Goal: Information Seeking & Learning: Learn about a topic

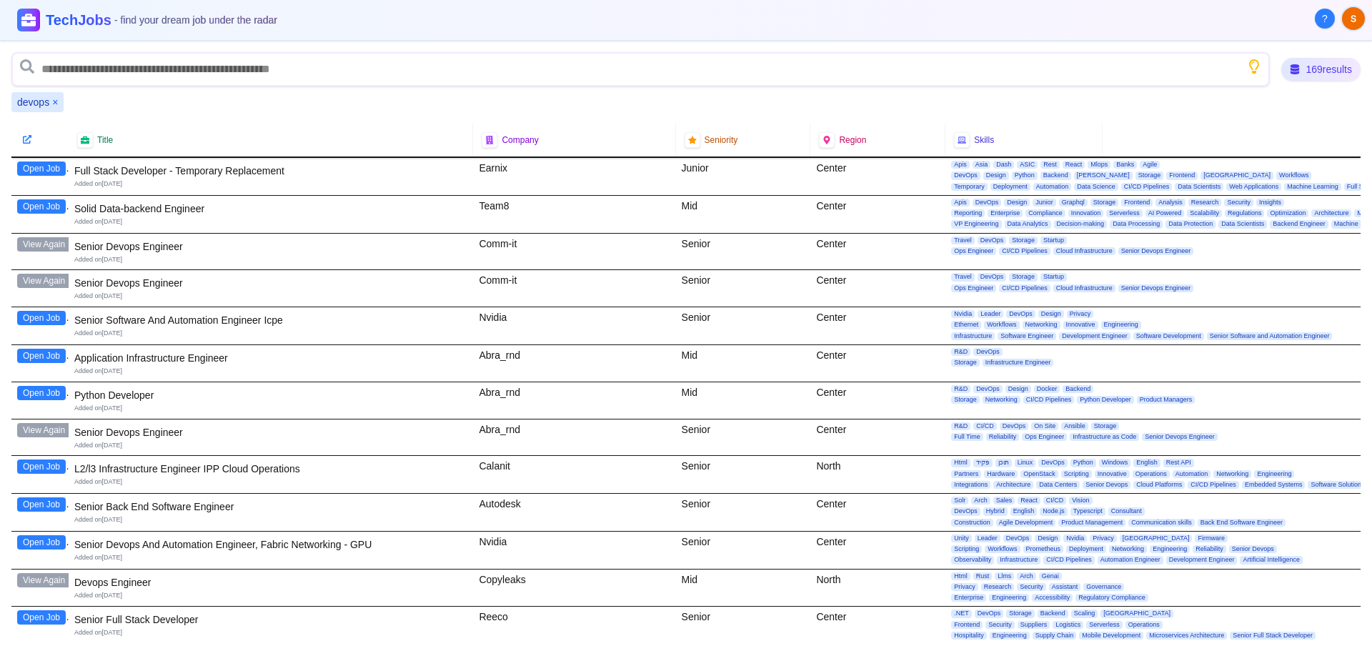
scroll to position [3144, 0]
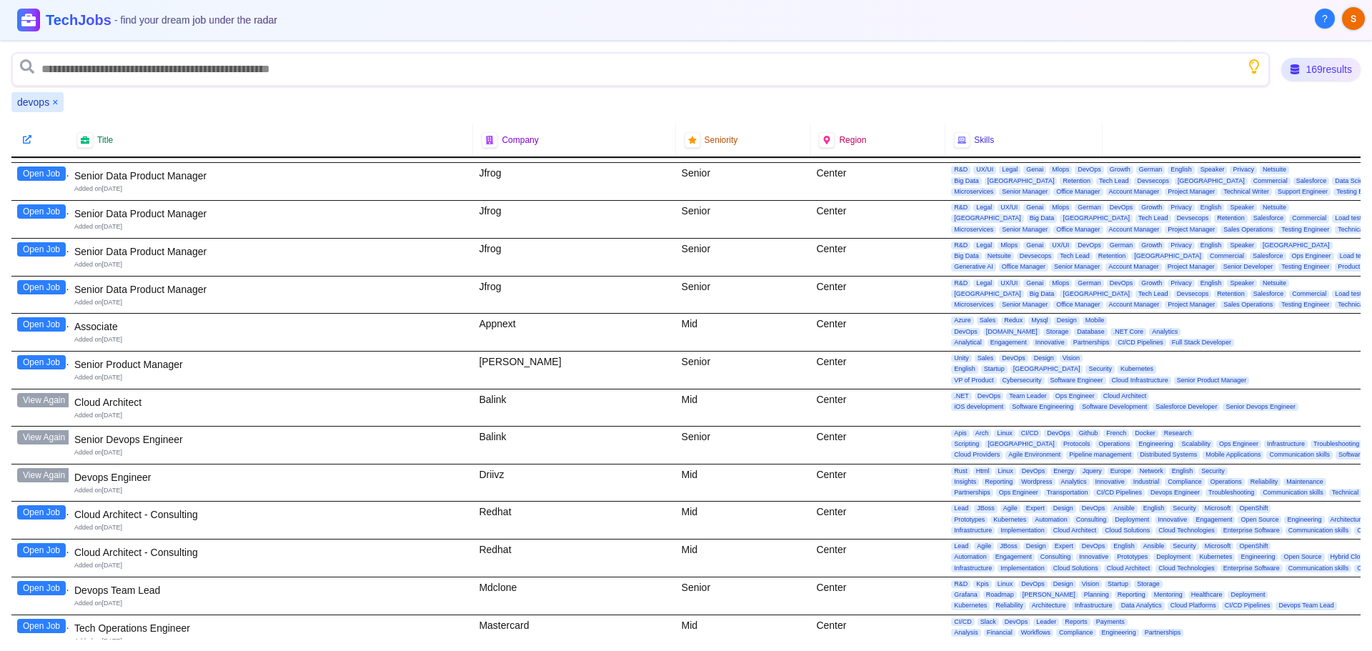
click at [41, 511] on button "Open Job" at bounding box center [41, 512] width 49 height 14
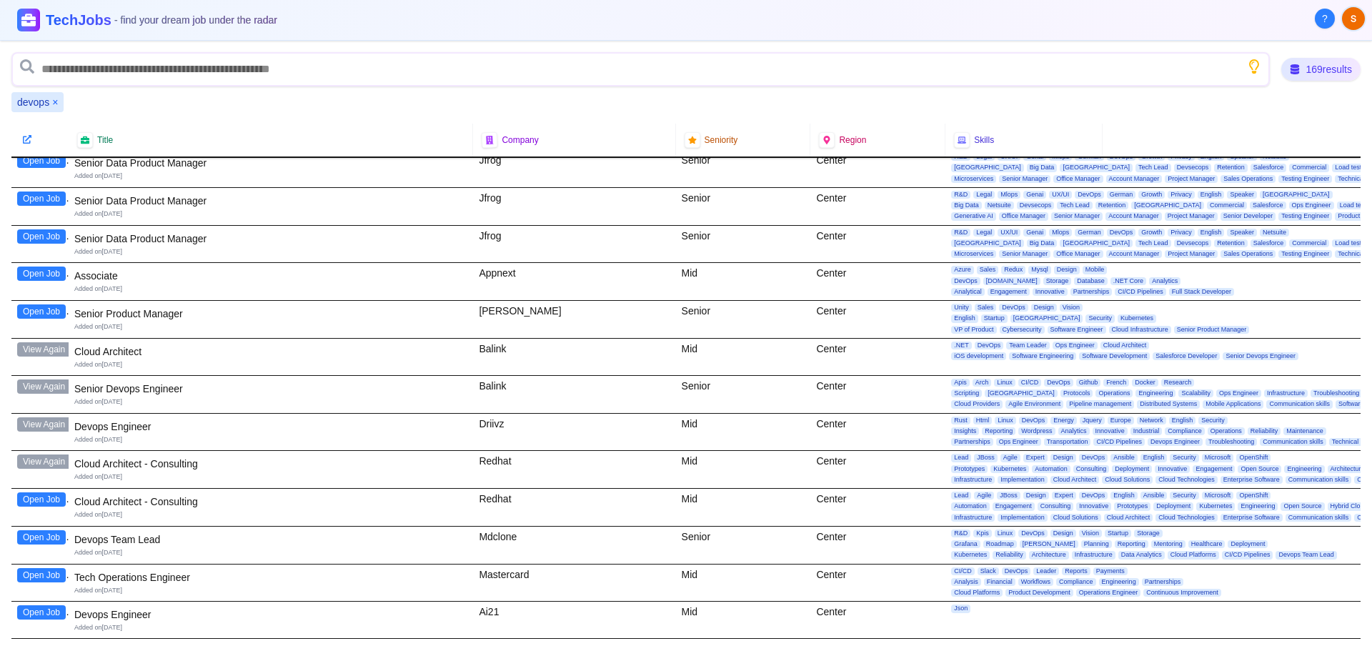
scroll to position [3216, 0]
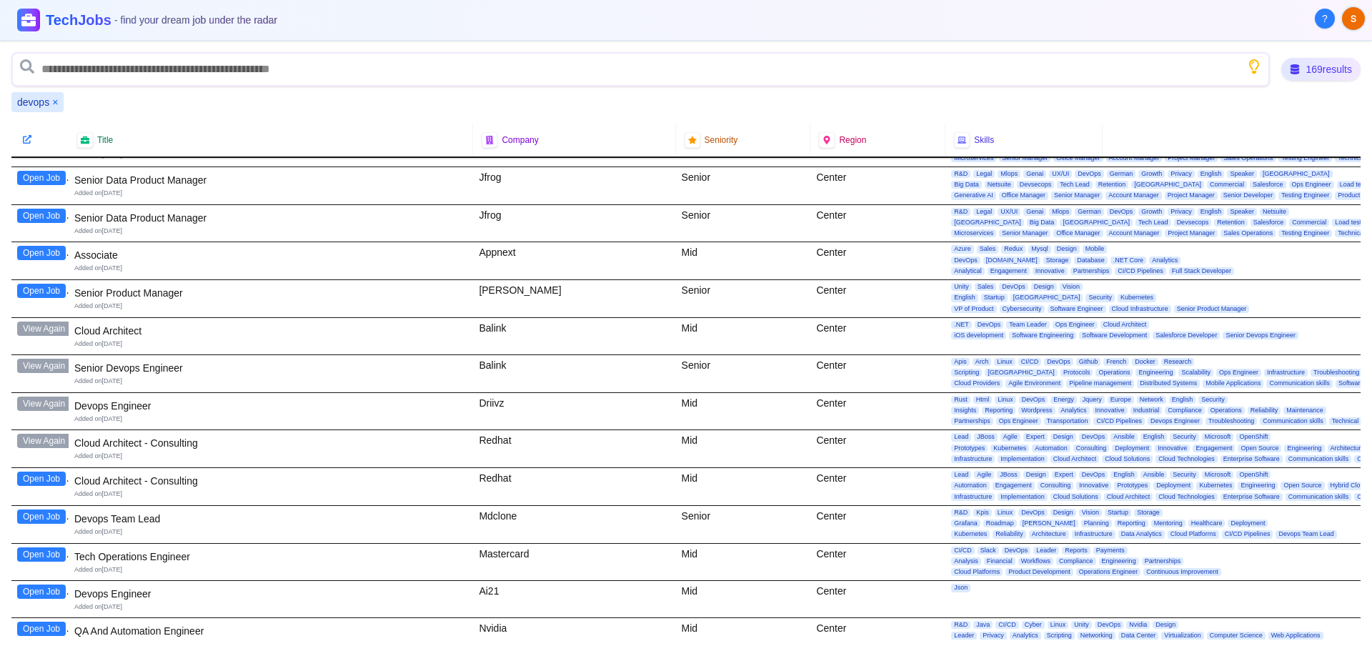
click at [39, 476] on button "Open Job" at bounding box center [41, 479] width 49 height 14
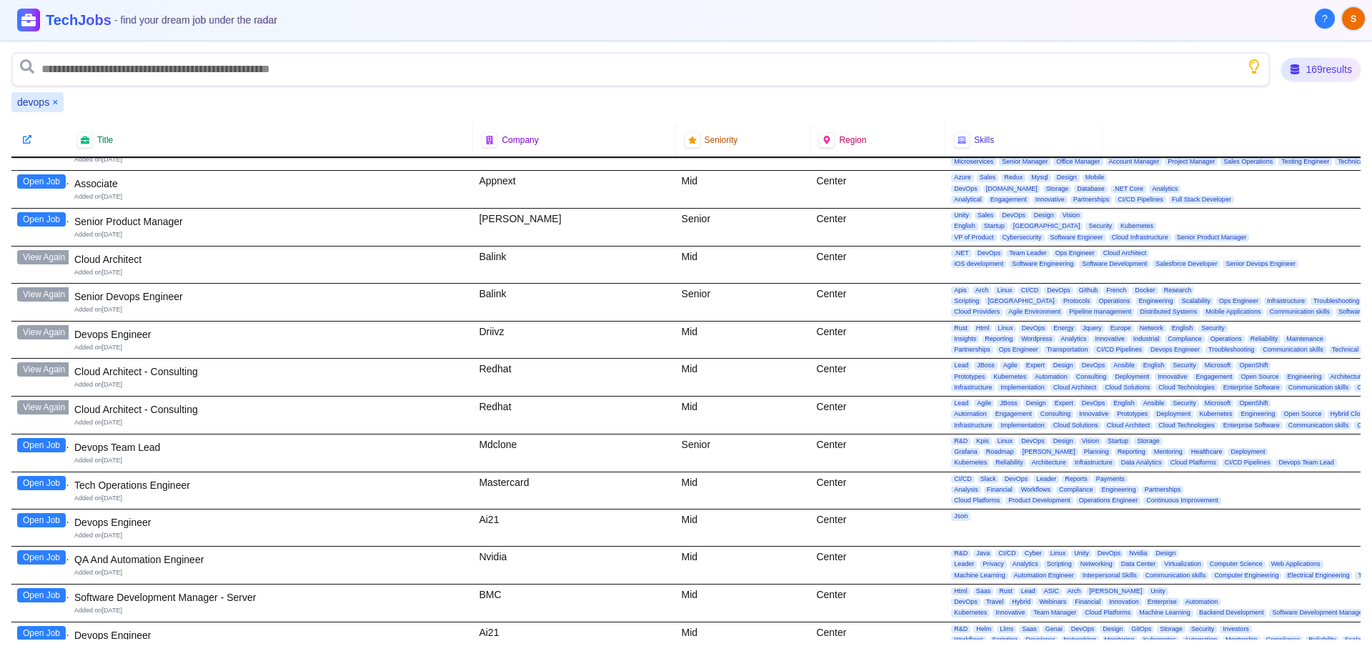
click at [38, 443] on button "Open Job" at bounding box center [41, 445] width 49 height 14
click at [33, 525] on button "Open Job" at bounding box center [41, 520] width 49 height 14
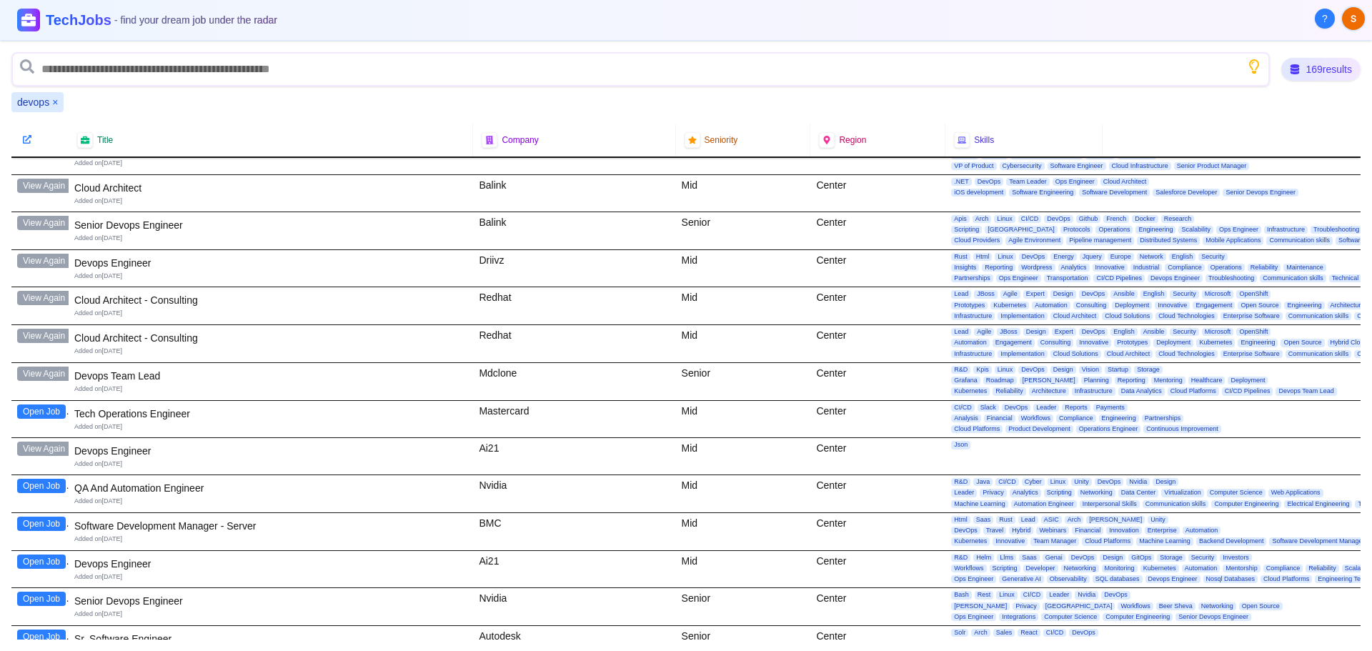
scroll to position [3430, 0]
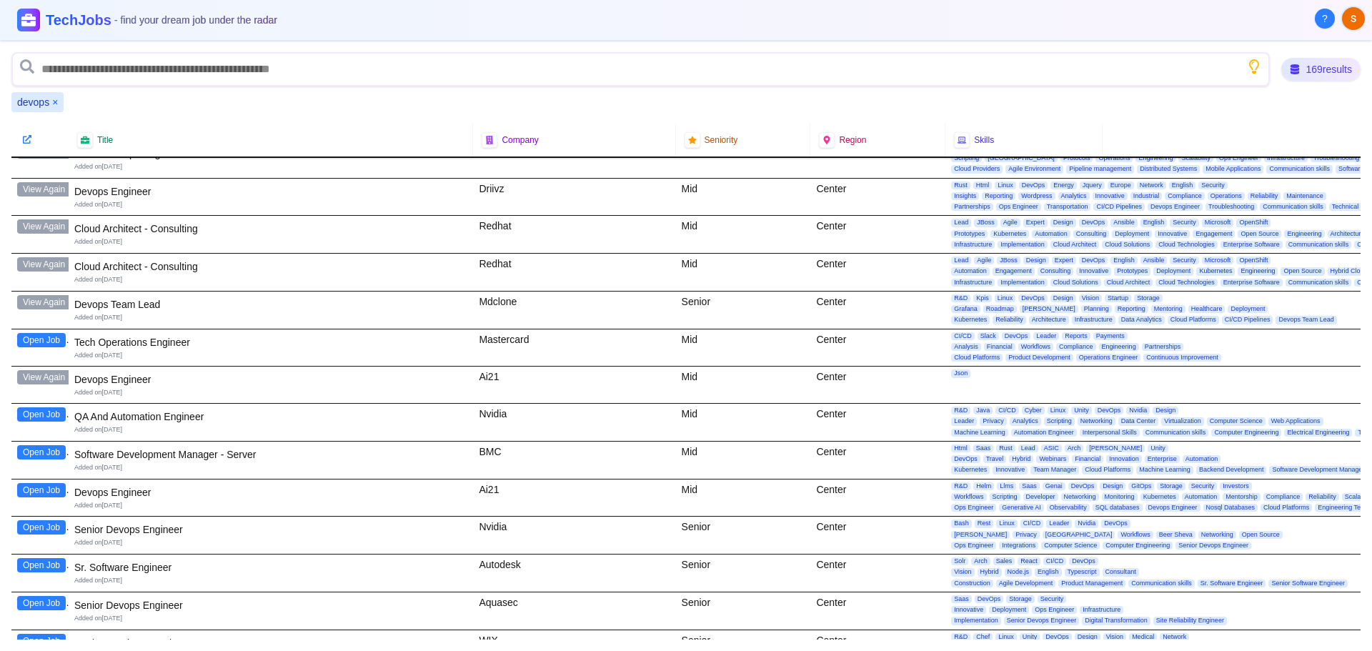
click at [39, 490] on button "Open Job" at bounding box center [41, 490] width 49 height 14
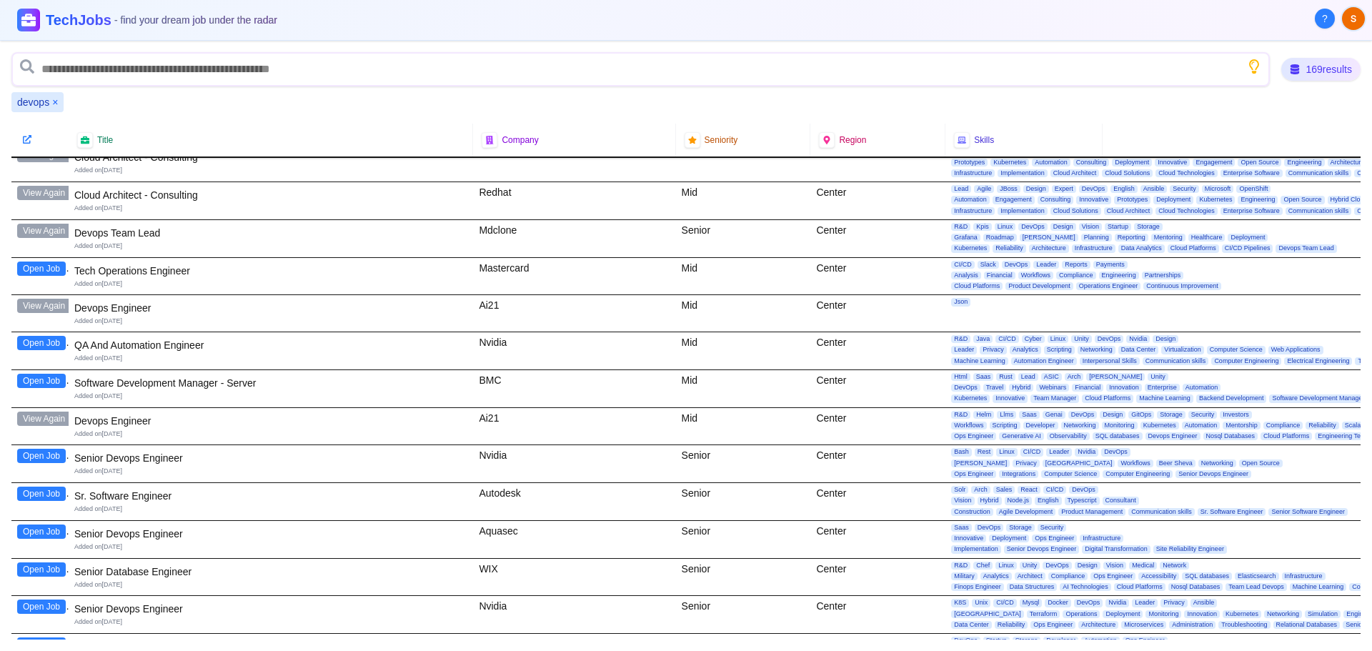
click at [45, 454] on button "Open Job" at bounding box center [41, 456] width 49 height 14
click at [57, 530] on button "Open Job" at bounding box center [41, 532] width 49 height 14
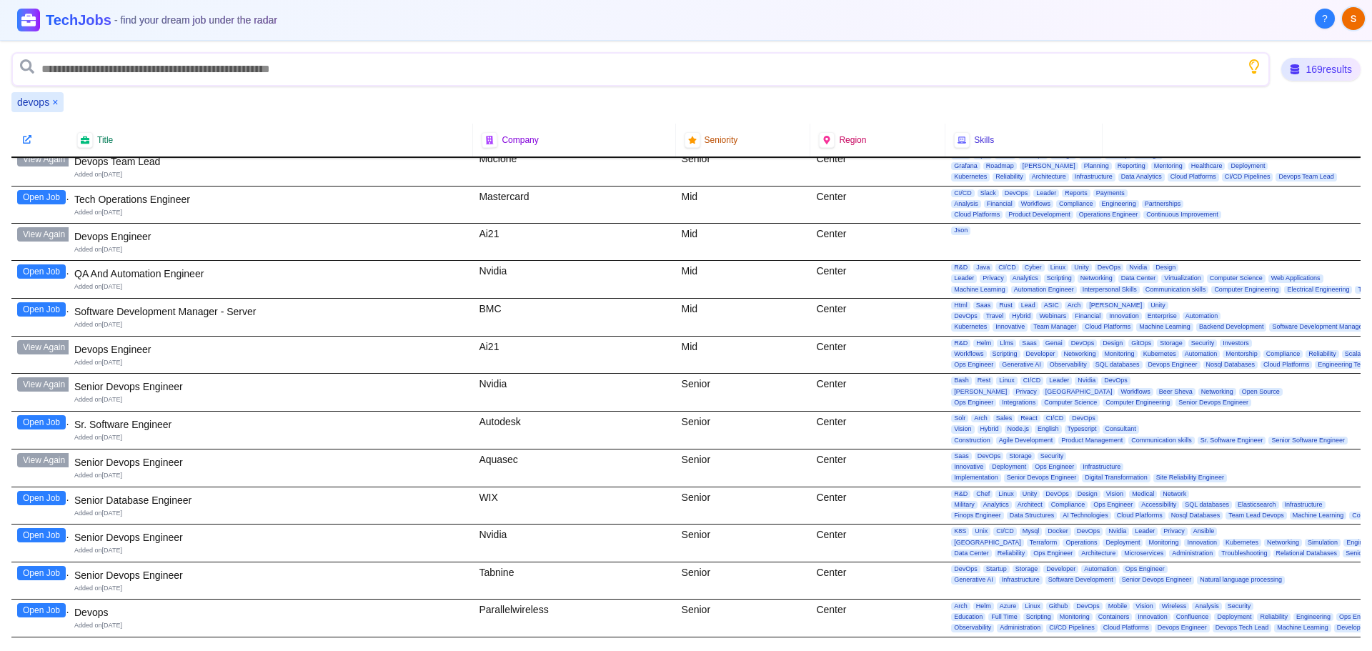
click at [52, 537] on button "Open Job" at bounding box center [41, 535] width 49 height 14
click at [38, 574] on button "Open Job" at bounding box center [41, 573] width 49 height 14
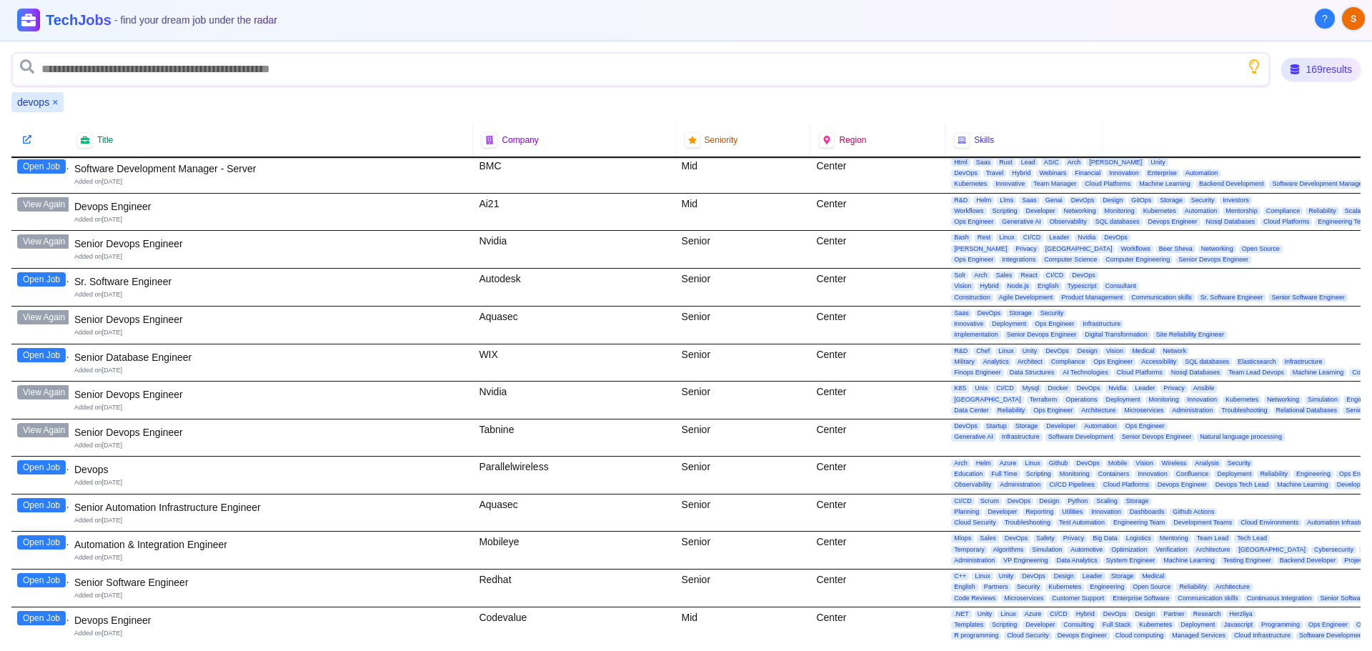
click at [44, 457] on div "Open Job" at bounding box center [39, 475] width 57 height 37
click at [43, 462] on button "Open Job" at bounding box center [41, 467] width 49 height 14
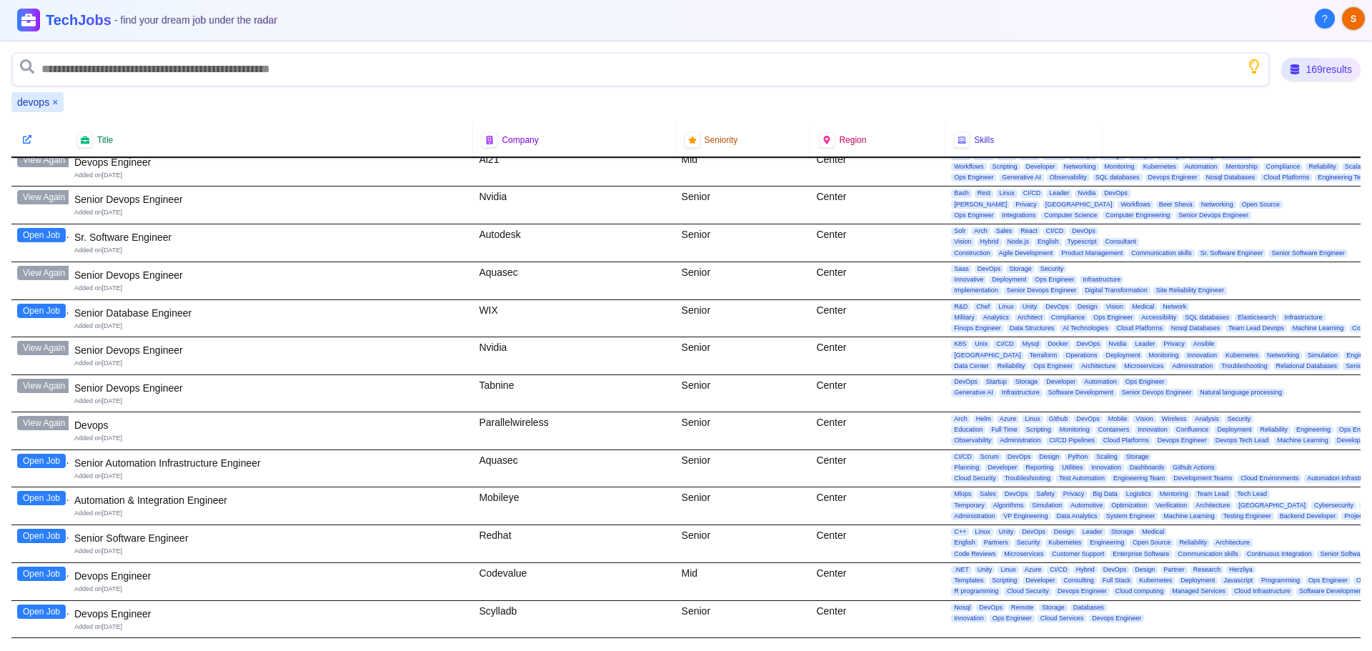
scroll to position [3787, 0]
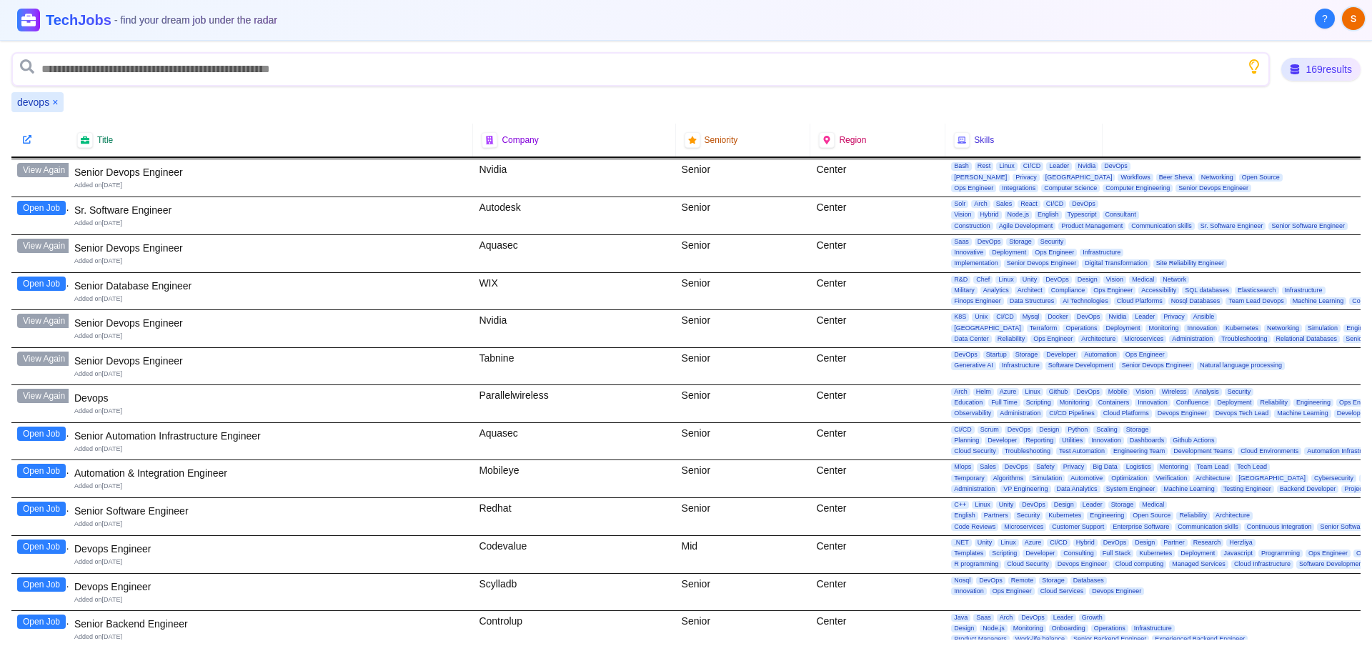
click at [45, 550] on button "Open Job" at bounding box center [41, 547] width 49 height 14
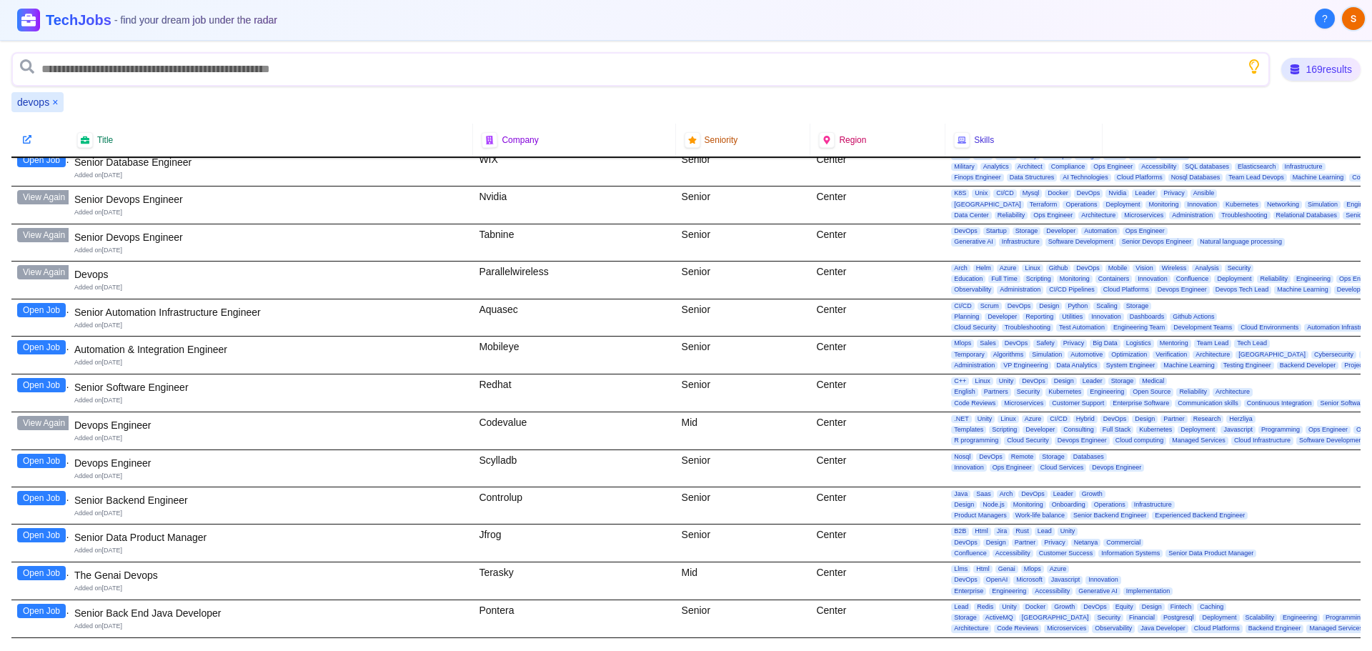
scroll to position [3930, 0]
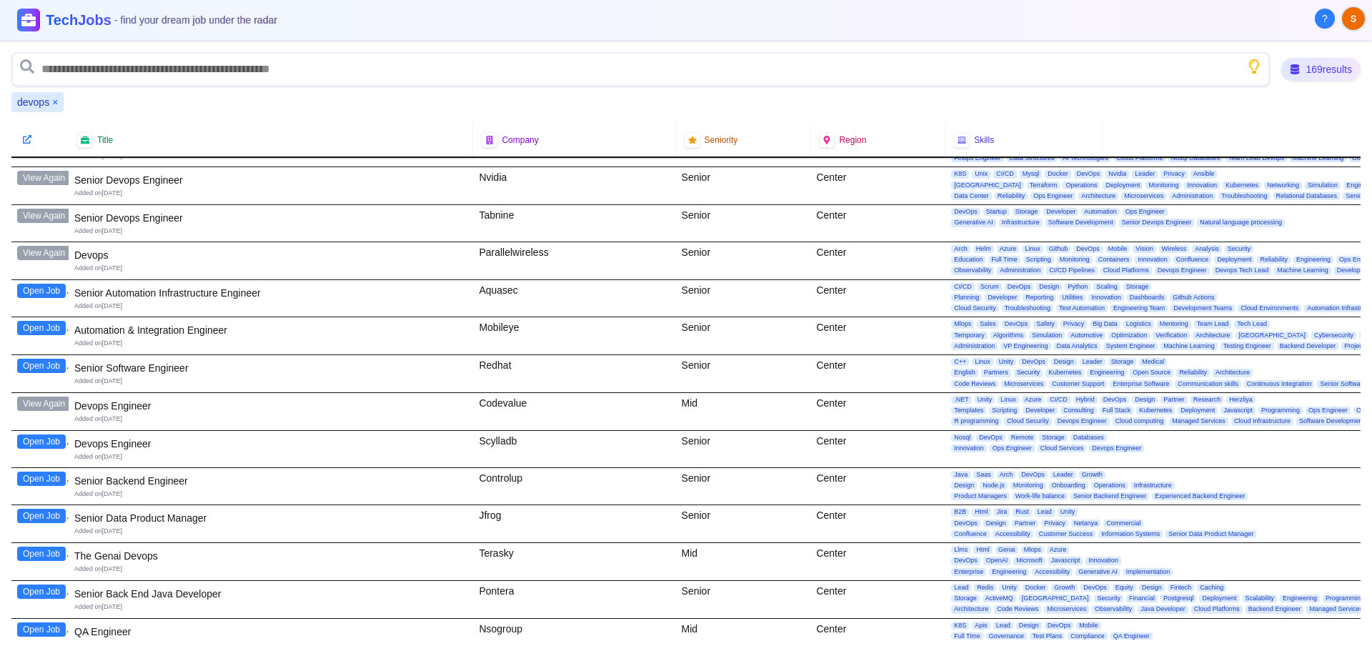
click at [39, 444] on button "Open Job" at bounding box center [41, 441] width 49 height 14
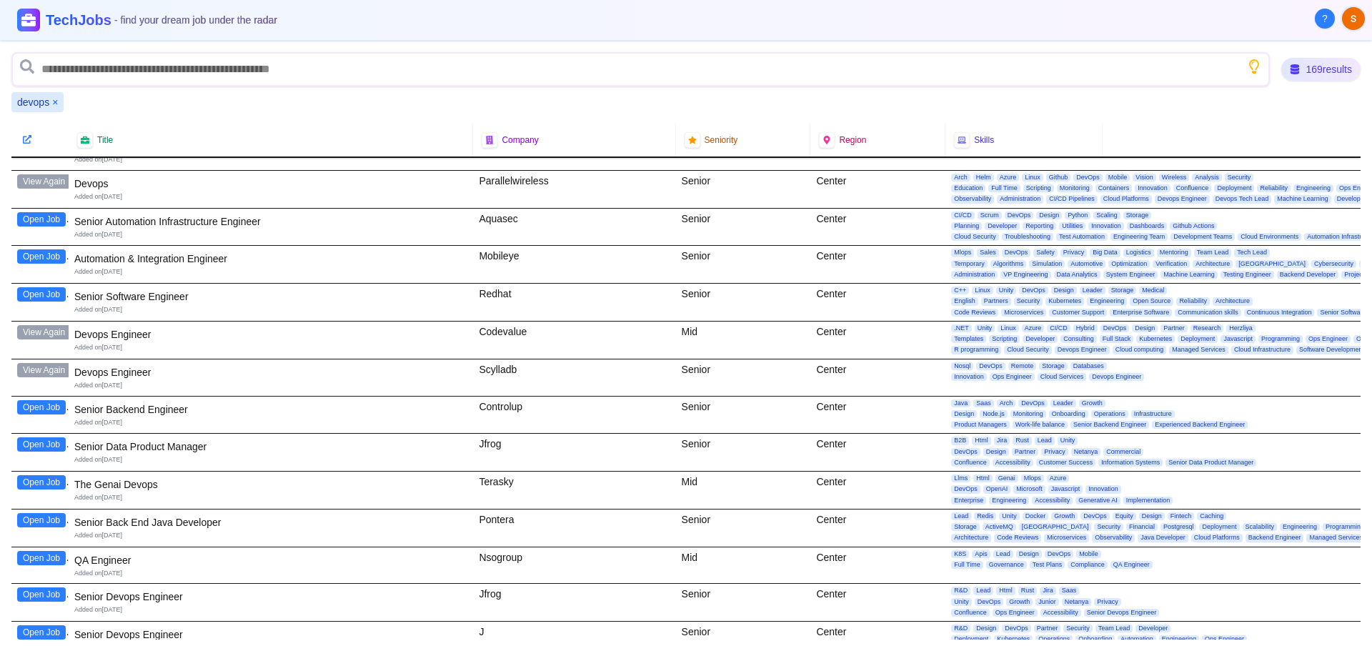
scroll to position [4073, 0]
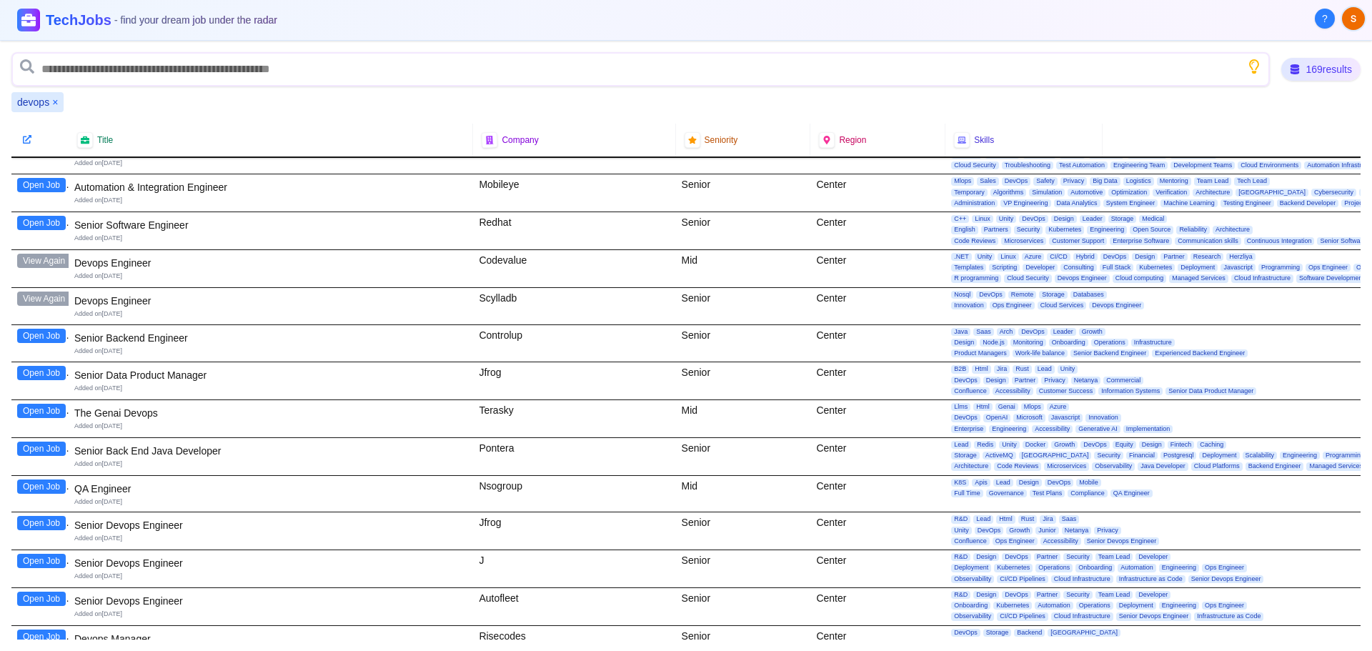
click at [28, 410] on button "Open Job" at bounding box center [41, 411] width 49 height 14
click at [28, 530] on button "Open Job" at bounding box center [41, 523] width 49 height 14
click at [51, 565] on button "Open Job" at bounding box center [41, 561] width 49 height 14
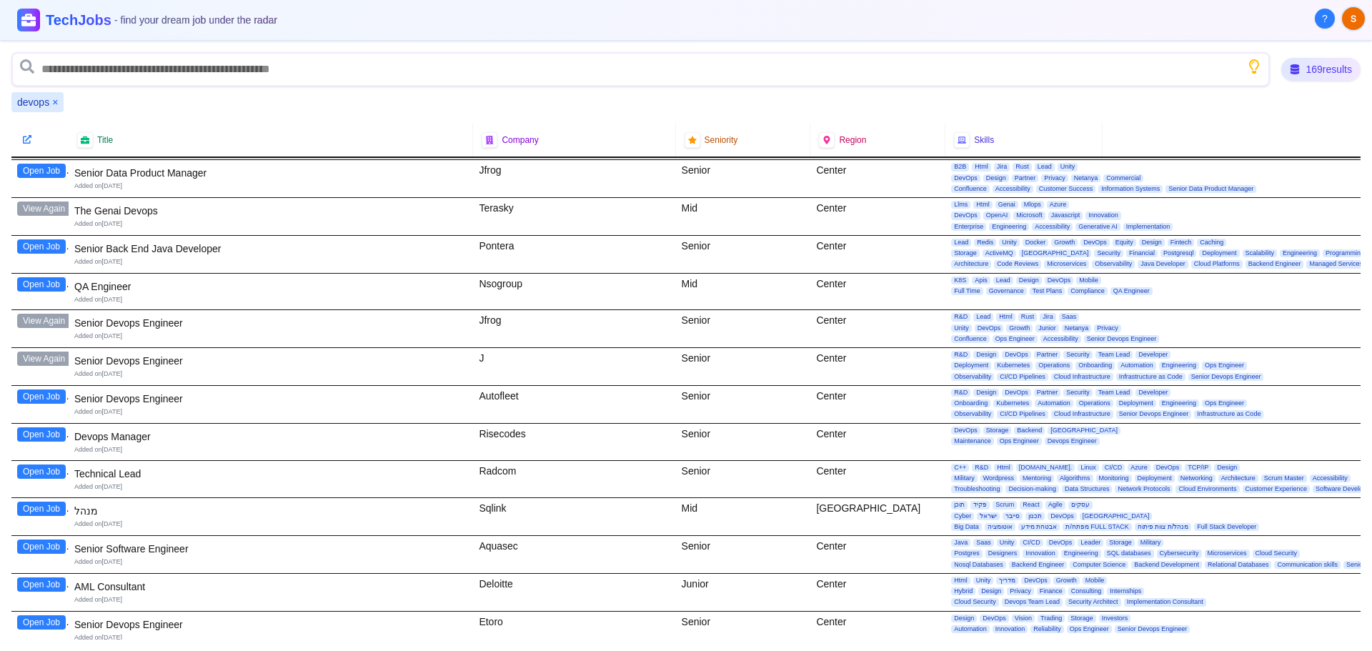
scroll to position [4287, 0]
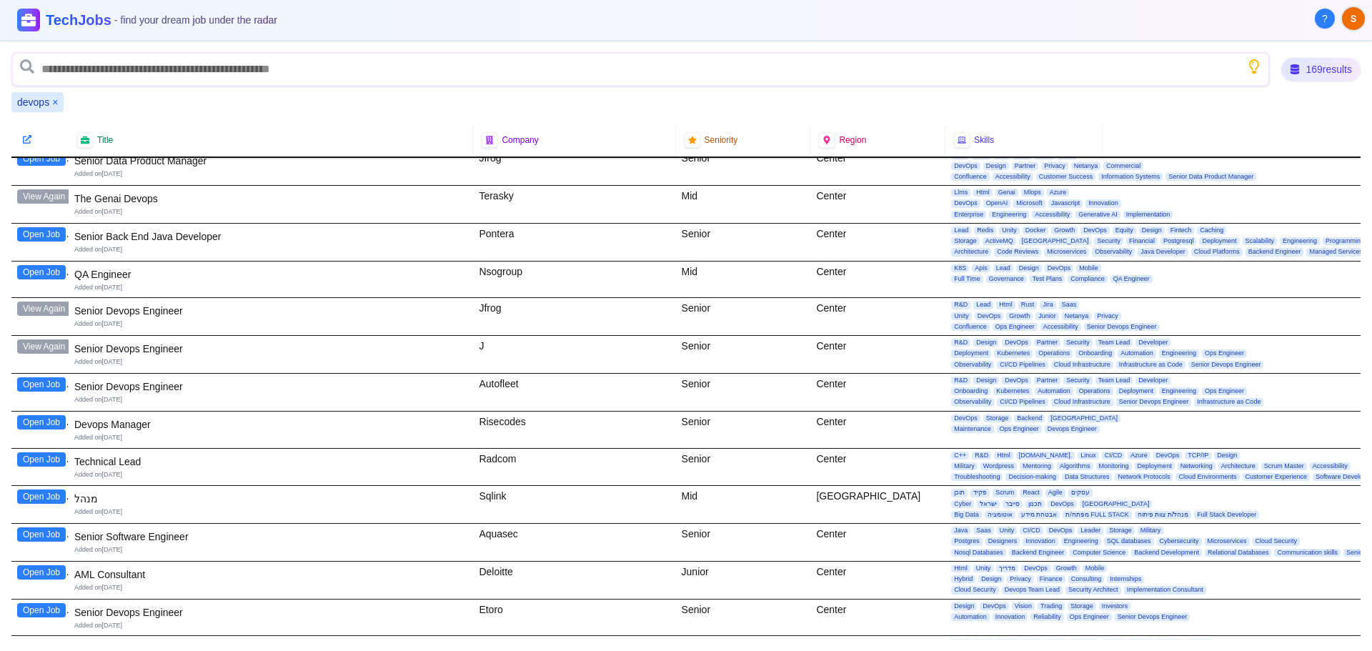
click at [50, 422] on button "Open Job" at bounding box center [41, 422] width 49 height 14
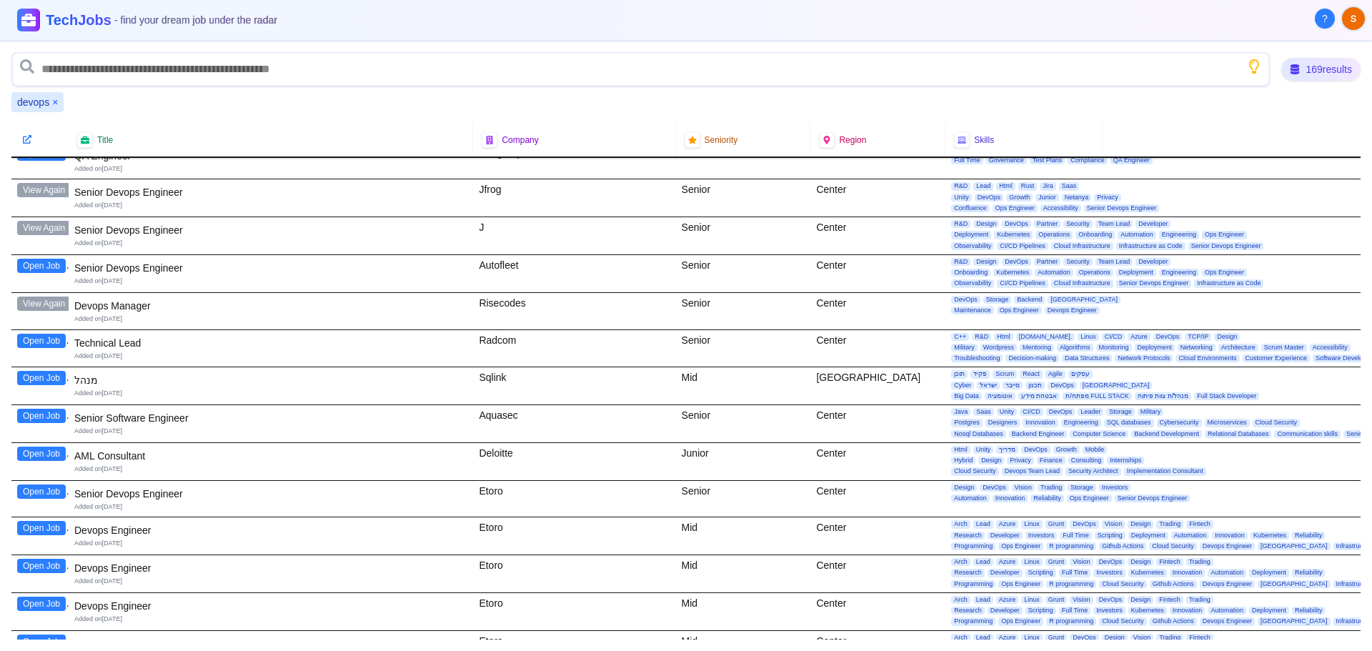
scroll to position [4430, 0]
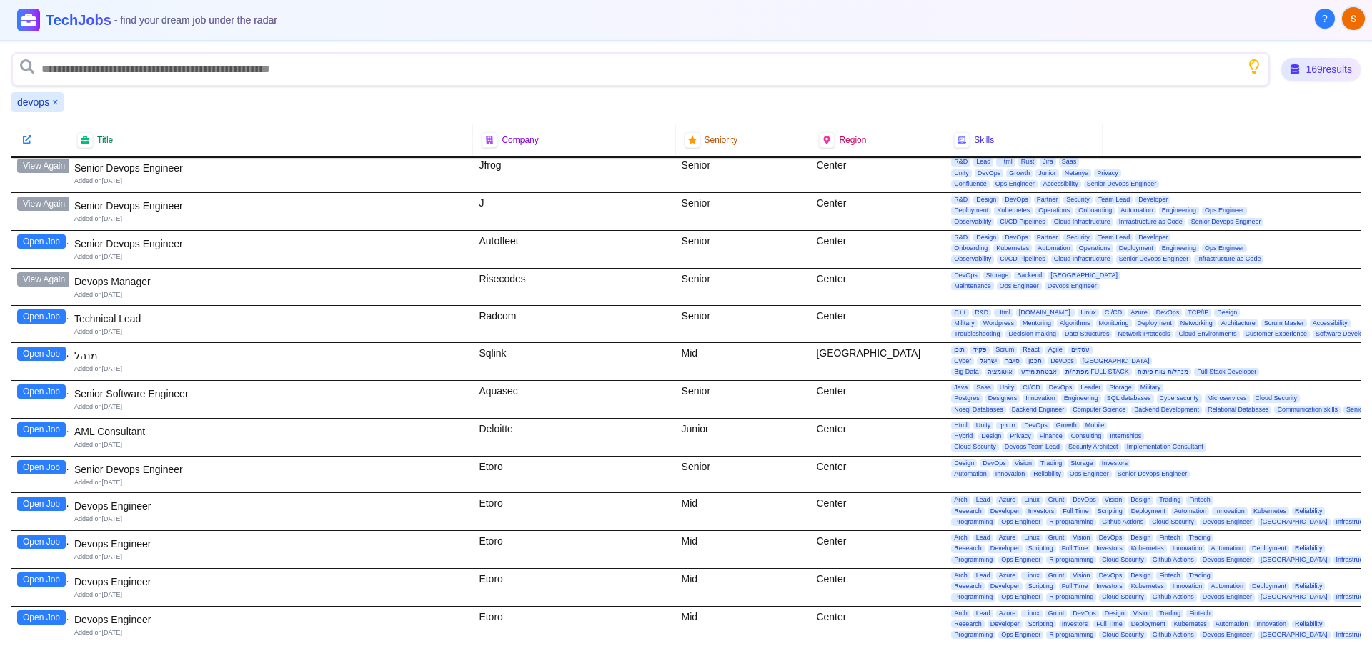
click at [47, 507] on button "Open Job" at bounding box center [41, 504] width 49 height 14
click at [51, 547] on button "Open Job" at bounding box center [41, 542] width 49 height 14
click at [41, 584] on button "Open Job" at bounding box center [41, 579] width 49 height 14
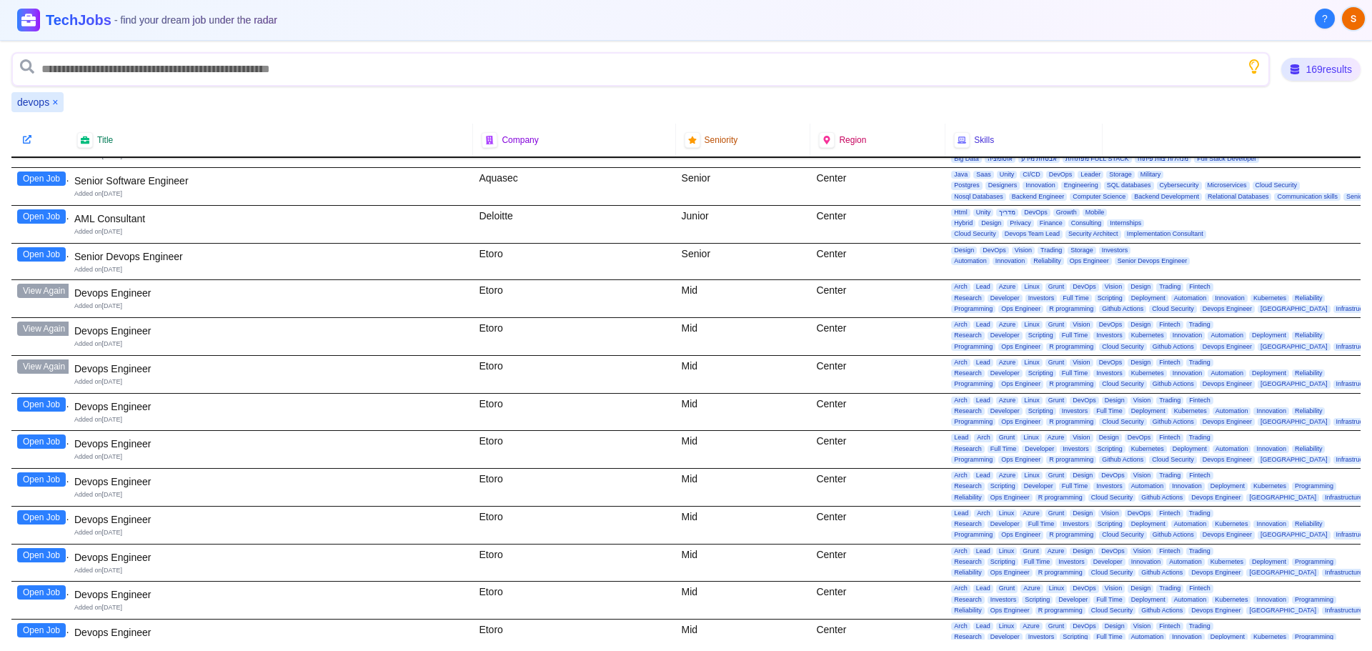
scroll to position [4645, 0]
click at [46, 442] on button "Open Job" at bounding box center [41, 440] width 49 height 14
click at [37, 400] on button "Open Job" at bounding box center [41, 403] width 49 height 14
click at [38, 481] on button "Open Job" at bounding box center [41, 478] width 49 height 14
click at [49, 517] on button "Open Job" at bounding box center [41, 516] width 49 height 14
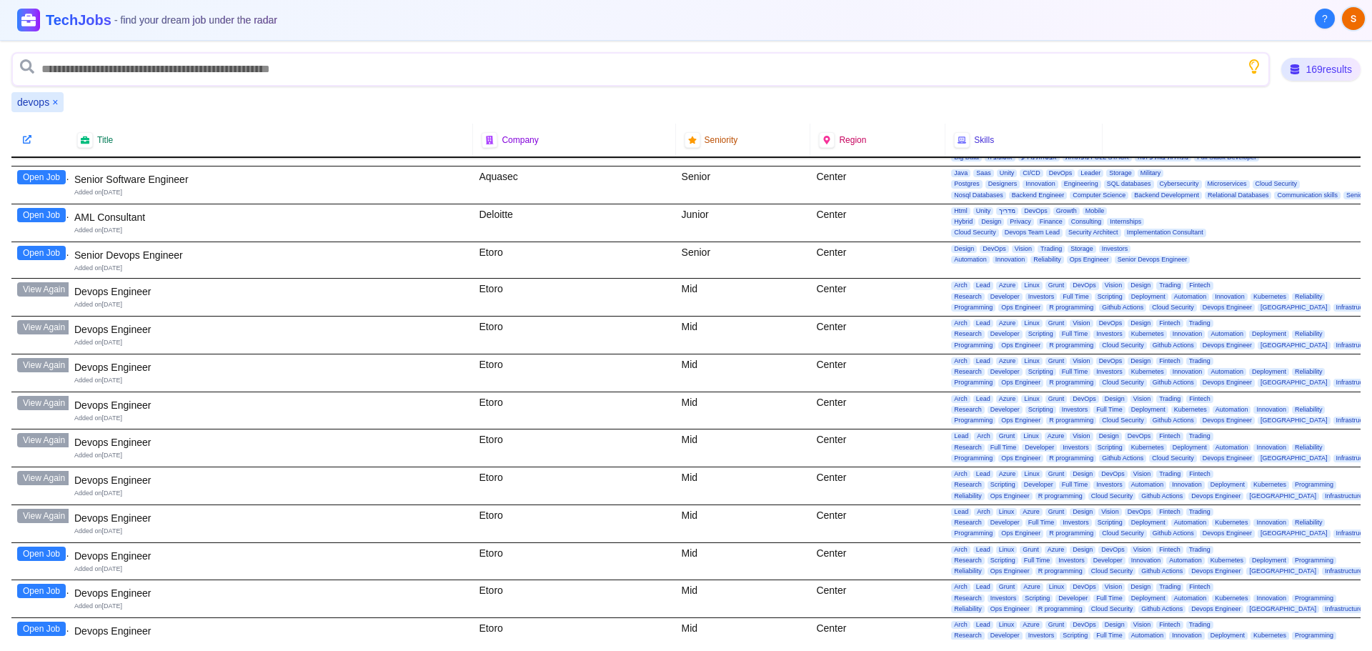
click at [49, 557] on button "Open Job" at bounding box center [41, 554] width 49 height 14
click at [45, 597] on button "Open Job" at bounding box center [41, 591] width 49 height 14
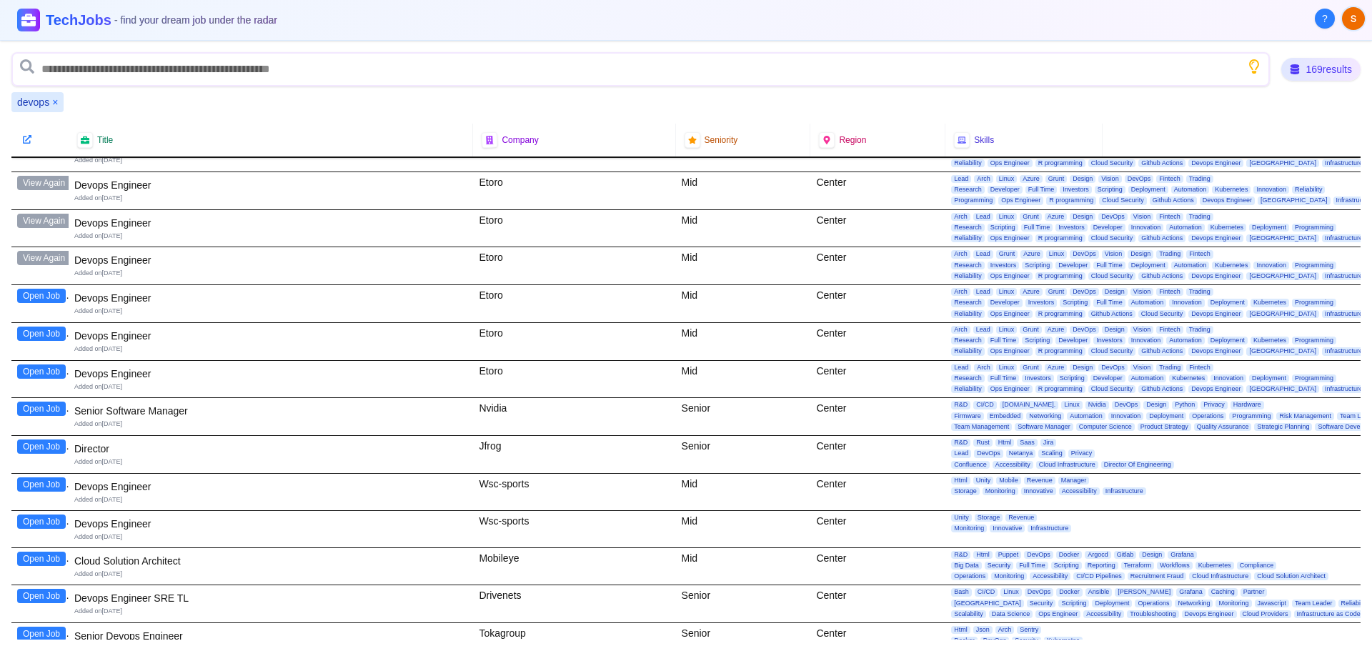
scroll to position [5002, 0]
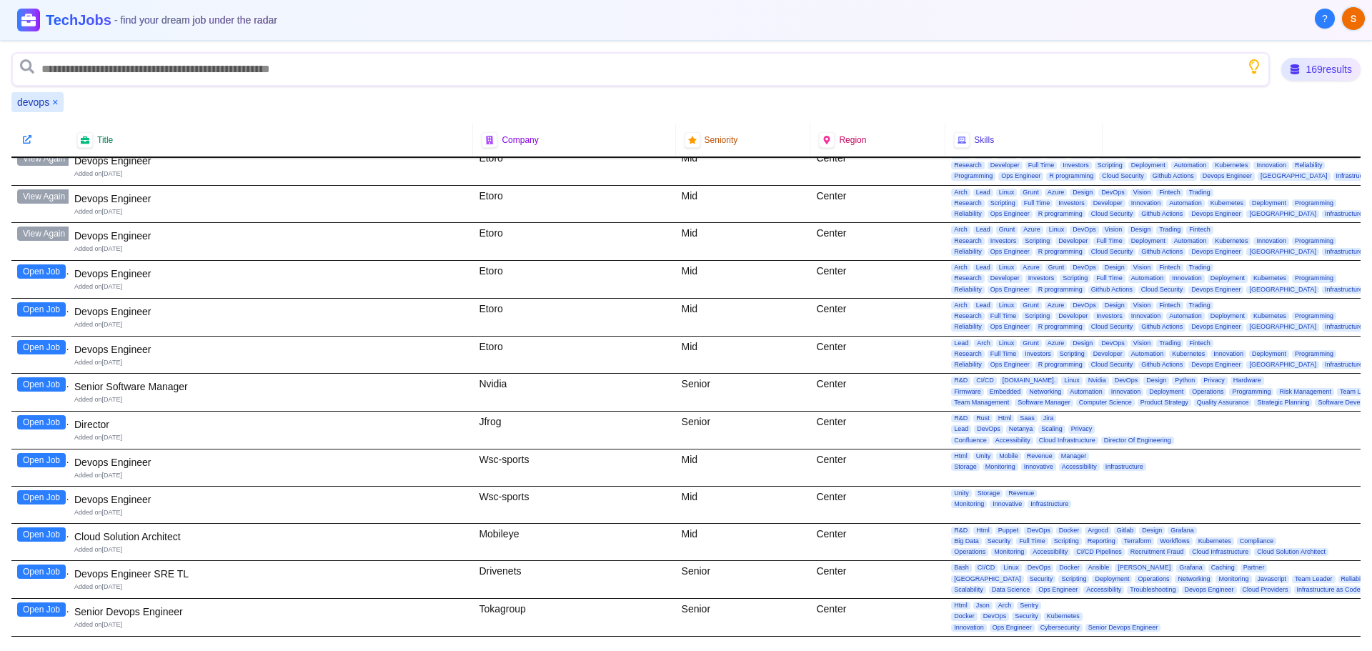
click at [42, 276] on button "Open Job" at bounding box center [41, 271] width 49 height 14
click at [46, 307] on button "Open Job" at bounding box center [41, 309] width 49 height 14
click at [45, 351] on button "Open Job" at bounding box center [41, 347] width 49 height 14
click at [49, 422] on button "Open Job" at bounding box center [41, 422] width 49 height 14
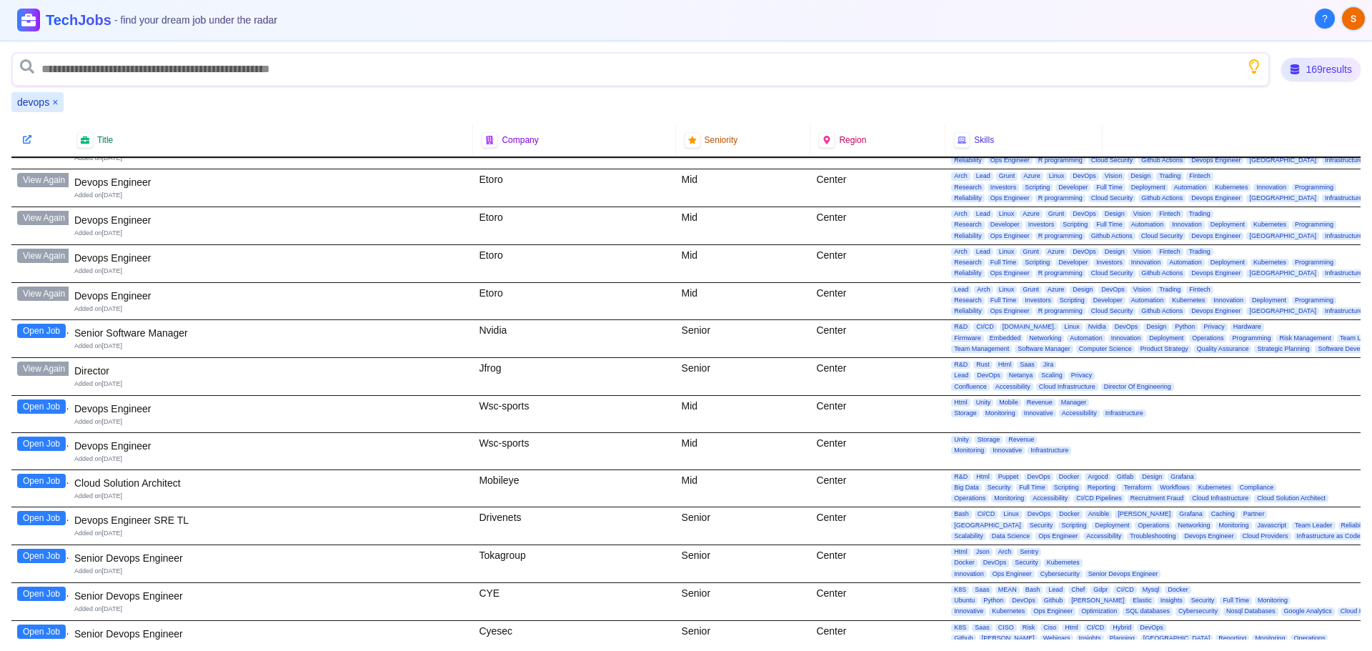
scroll to position [5074, 0]
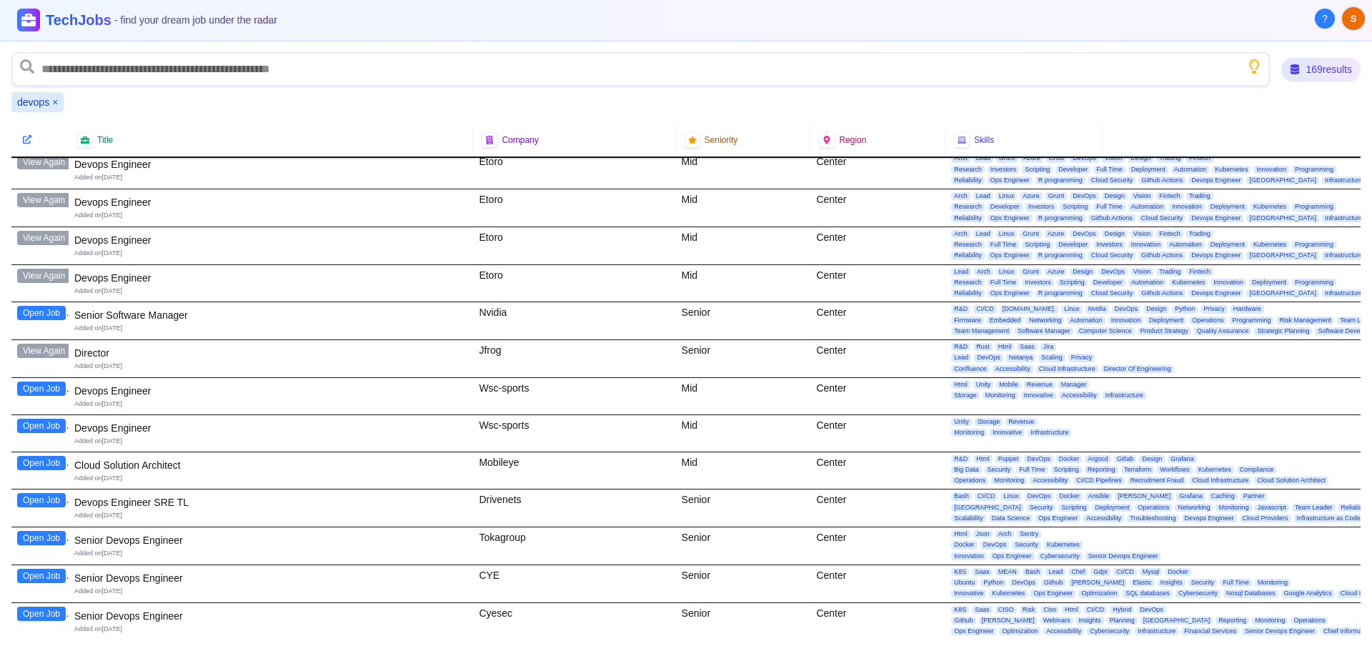
click at [42, 389] on button "Open Job" at bounding box center [41, 389] width 49 height 14
click at [39, 428] on button "Open Job" at bounding box center [41, 426] width 49 height 14
click at [40, 460] on button "Open Job" at bounding box center [41, 463] width 49 height 14
click at [30, 497] on button "Open Job" at bounding box center [41, 500] width 49 height 14
click at [44, 537] on button "Open Job" at bounding box center [41, 538] width 49 height 14
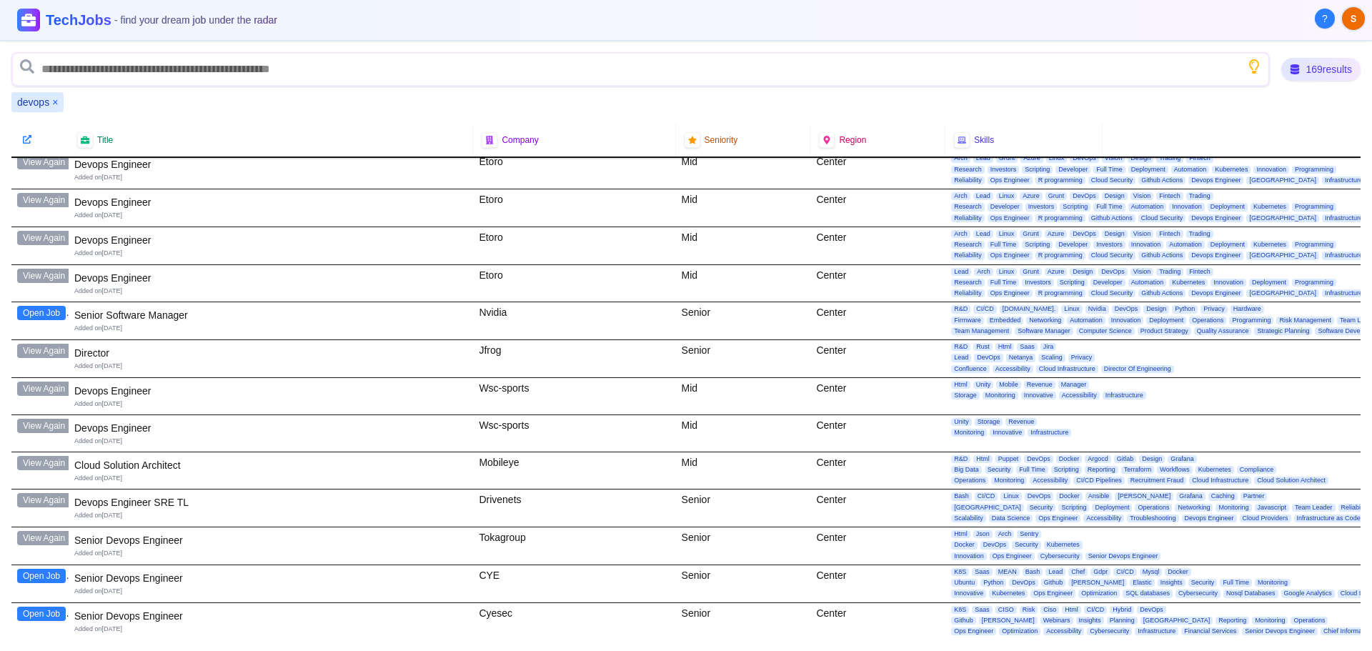
click at [48, 579] on button "Open Job" at bounding box center [41, 576] width 49 height 14
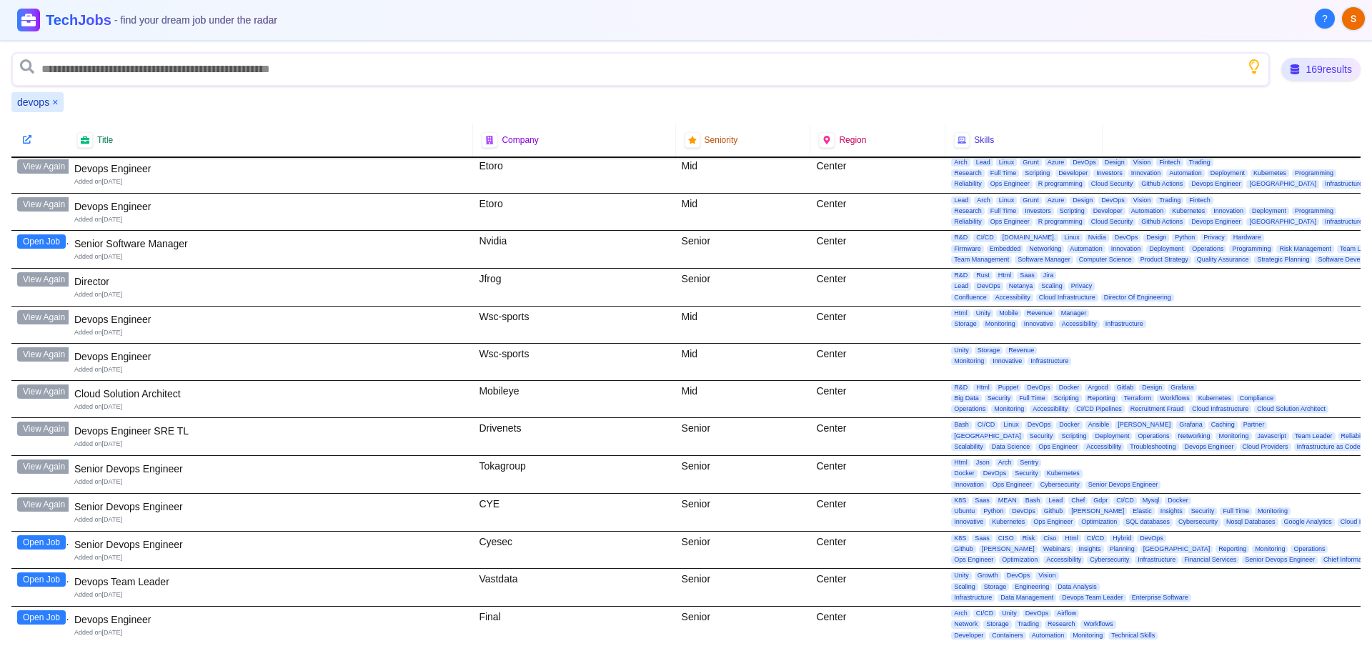
scroll to position [5216, 0]
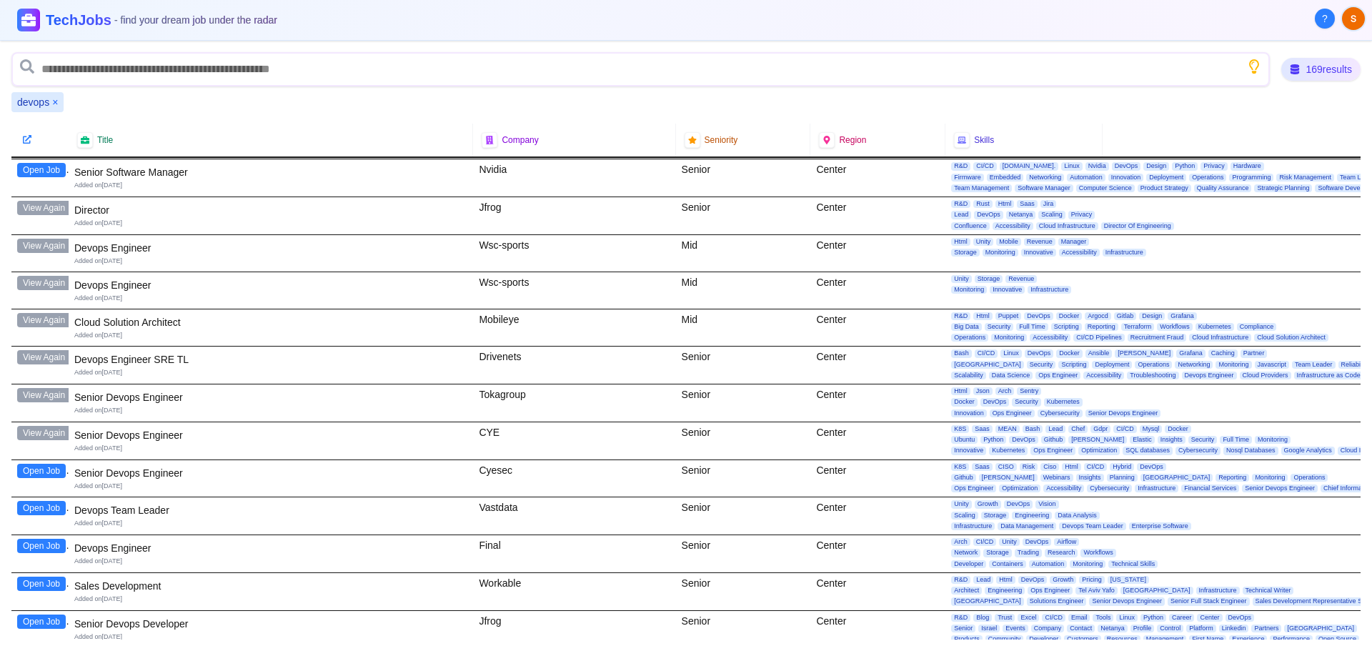
click at [51, 470] on button "Open Job" at bounding box center [41, 471] width 49 height 14
click at [45, 510] on button "Open Job" at bounding box center [41, 508] width 49 height 14
click at [51, 545] on button "Open Job" at bounding box center [41, 546] width 49 height 14
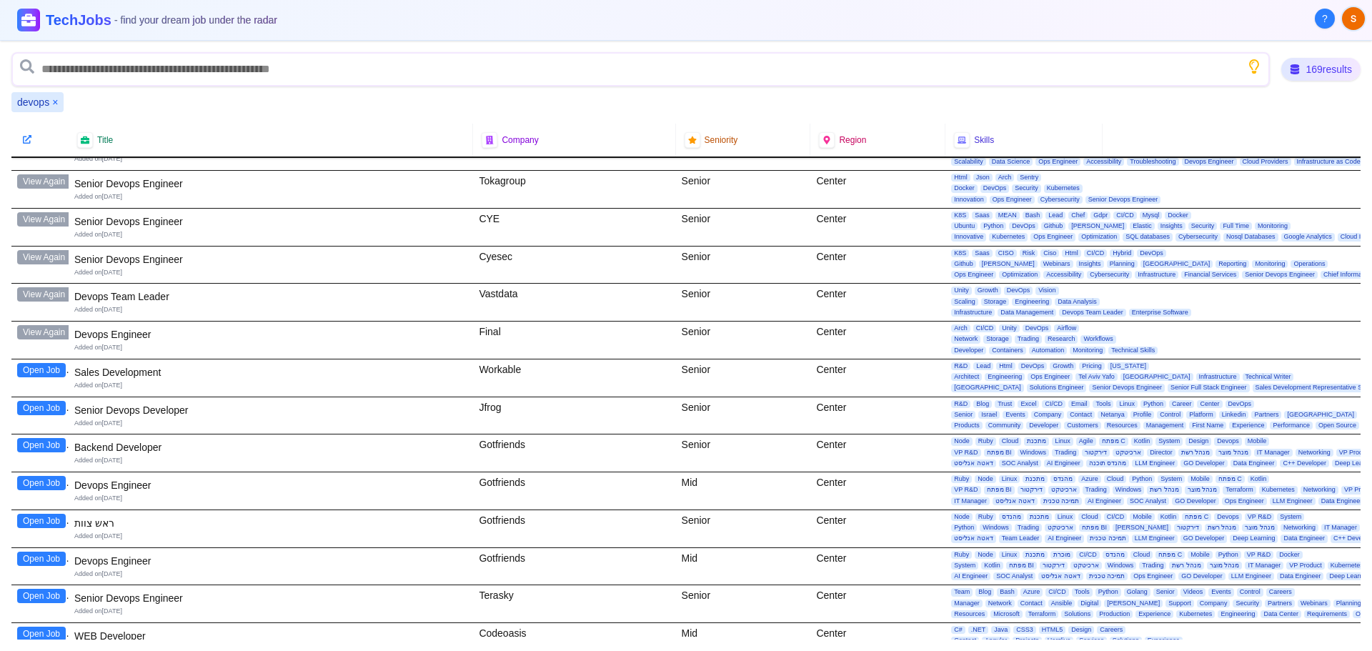
scroll to position [5431, 0]
click at [38, 406] on button "Open Job" at bounding box center [41, 407] width 49 height 14
click at [53, 484] on button "Open Job" at bounding box center [41, 482] width 49 height 14
click at [49, 562] on button "Open Job" at bounding box center [41, 558] width 49 height 14
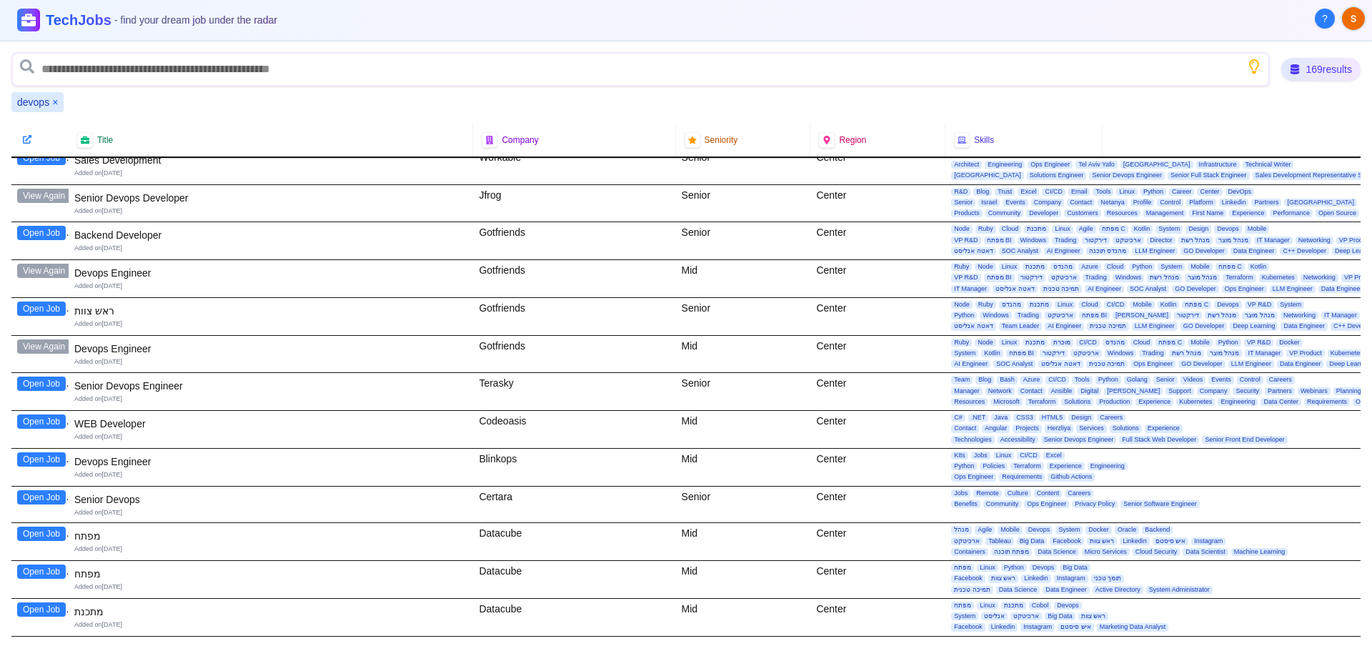
scroll to position [5645, 0]
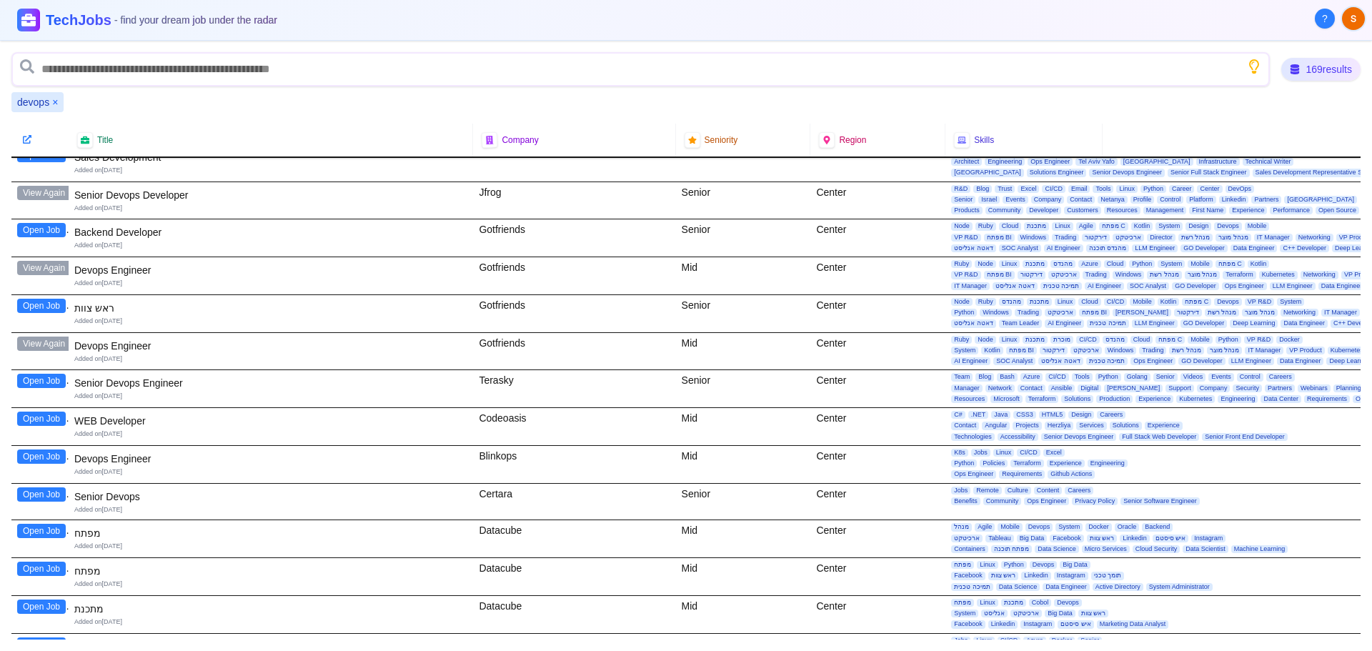
click at [36, 381] on button "Open Job" at bounding box center [41, 381] width 49 height 14
click at [31, 459] on button "Open Job" at bounding box center [41, 456] width 49 height 14
click at [39, 489] on button "Open Job" at bounding box center [41, 494] width 49 height 14
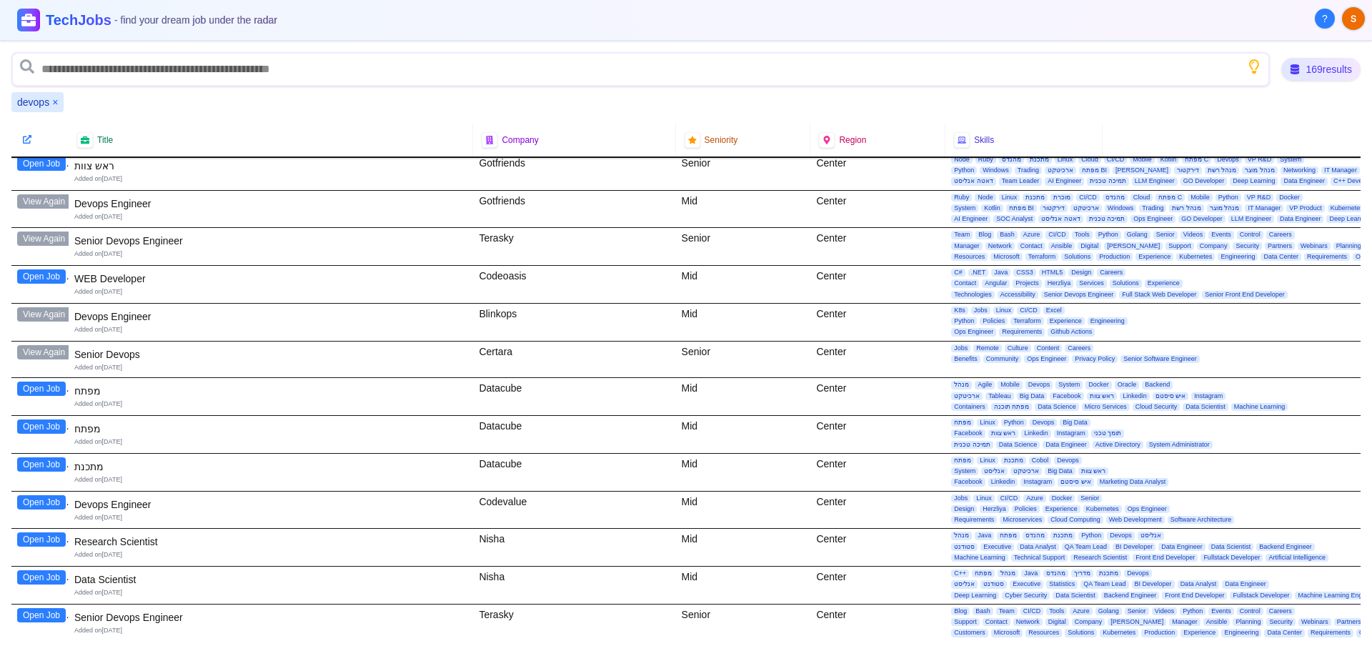
scroll to position [5788, 0]
click at [41, 506] on button "Open Job" at bounding box center [41, 501] width 49 height 14
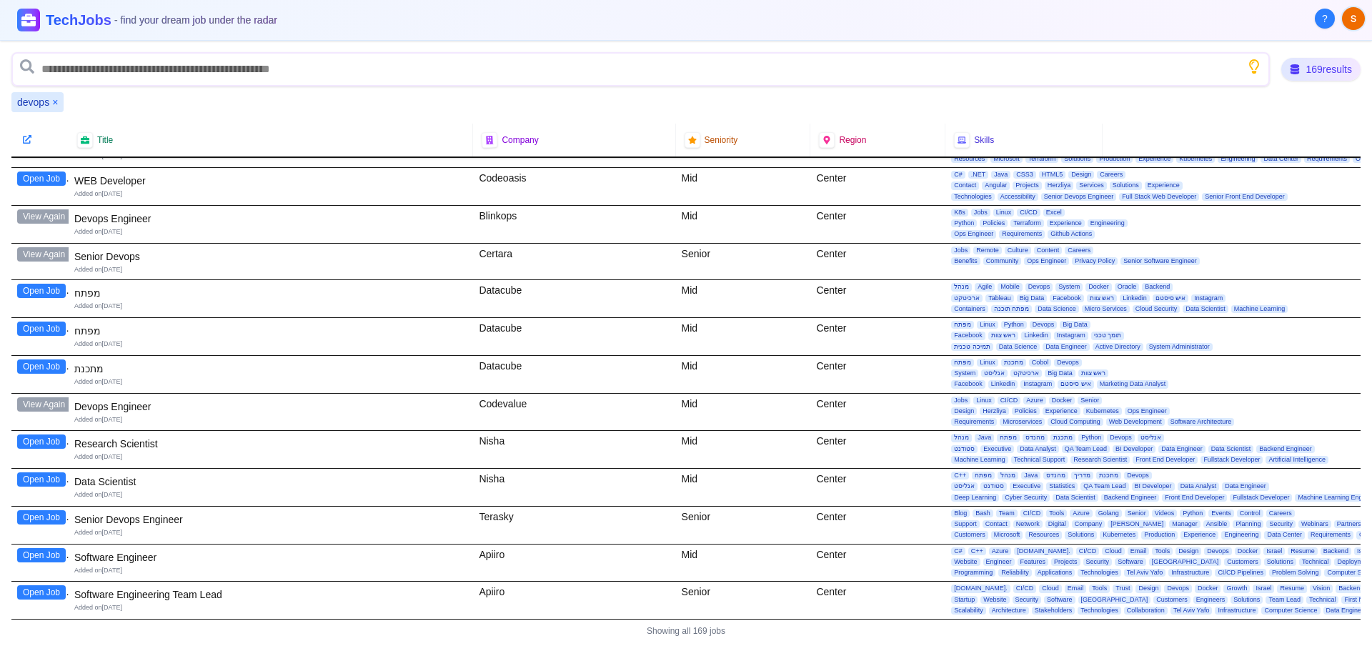
scroll to position [5899, 0]
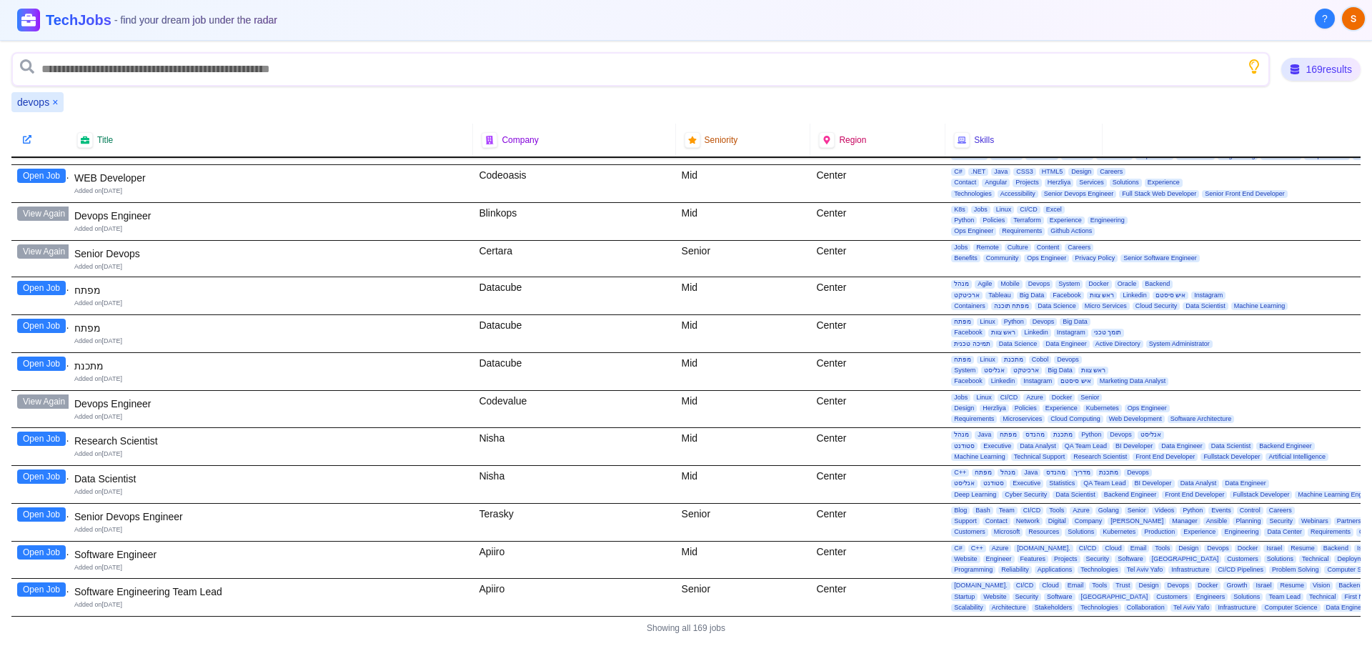
click at [44, 507] on button "Open Job" at bounding box center [41, 514] width 49 height 14
